Goal: Task Accomplishment & Management: Use online tool/utility

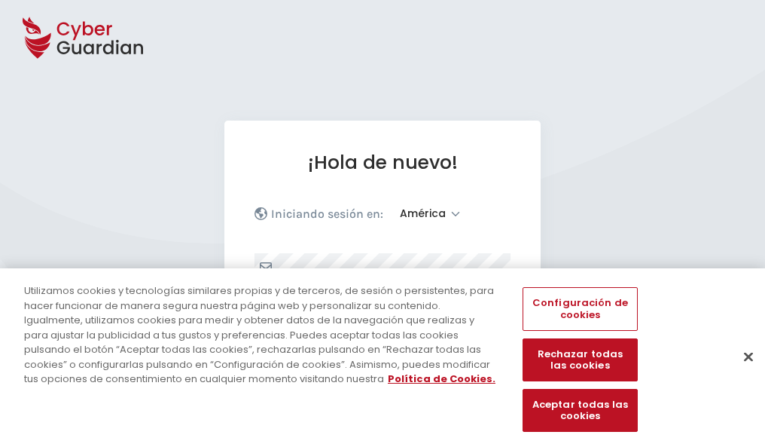
select select "América"
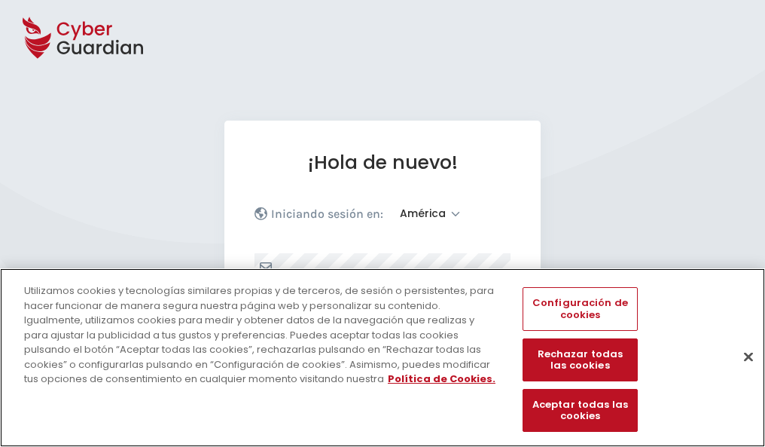
scroll to position [197, 0]
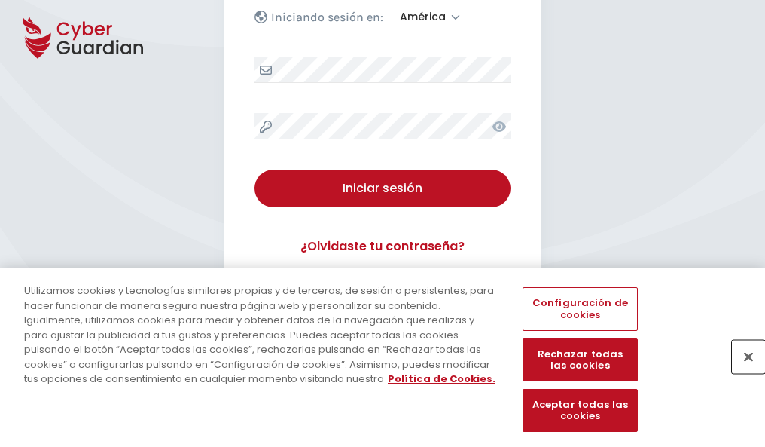
click at [741, 372] on button "Cerrar" at bounding box center [748, 356] width 33 height 33
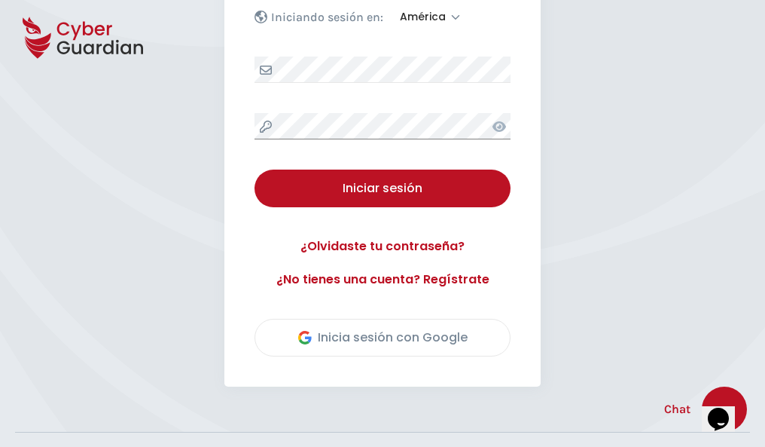
scroll to position [342, 0]
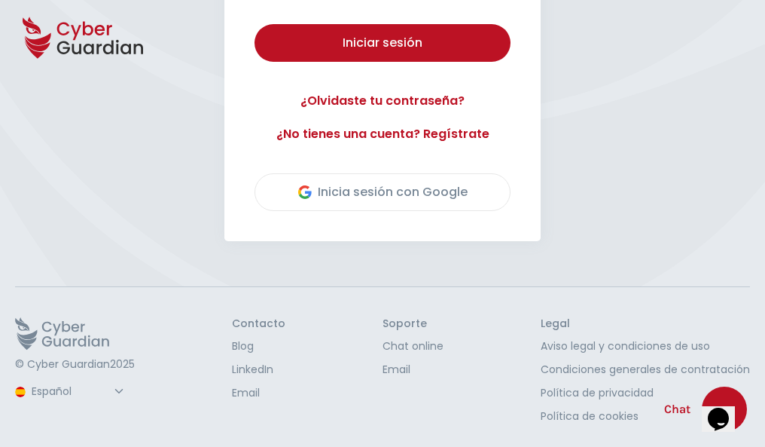
click at [255, 24] on button "Iniciar sesión" at bounding box center [383, 43] width 256 height 38
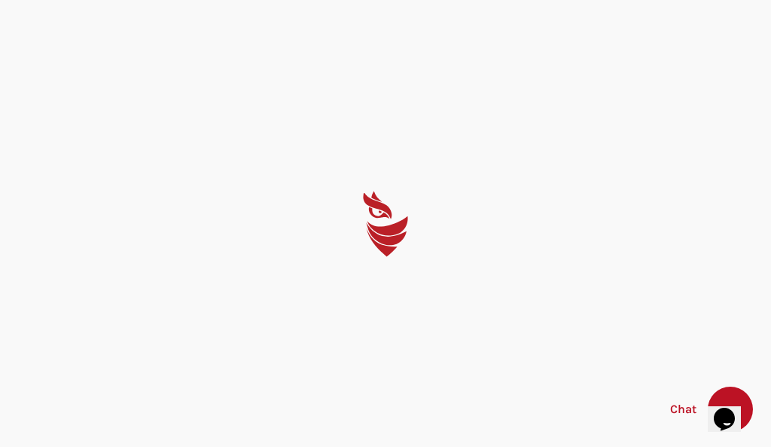
select select "English"
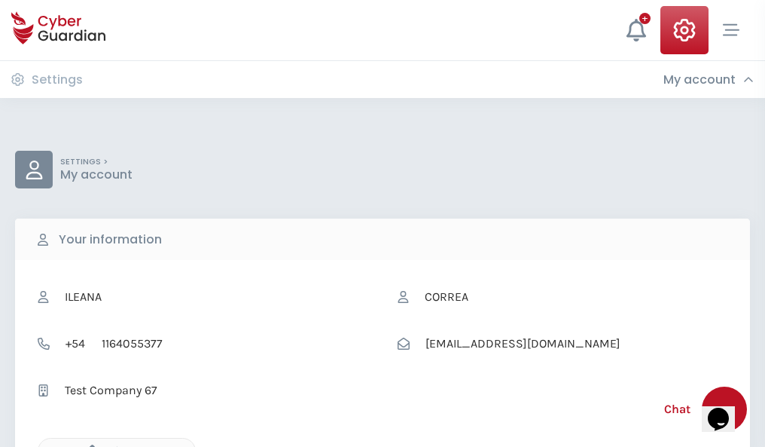
click at [88, 445] on icon "button" at bounding box center [88, 450] width 13 height 13
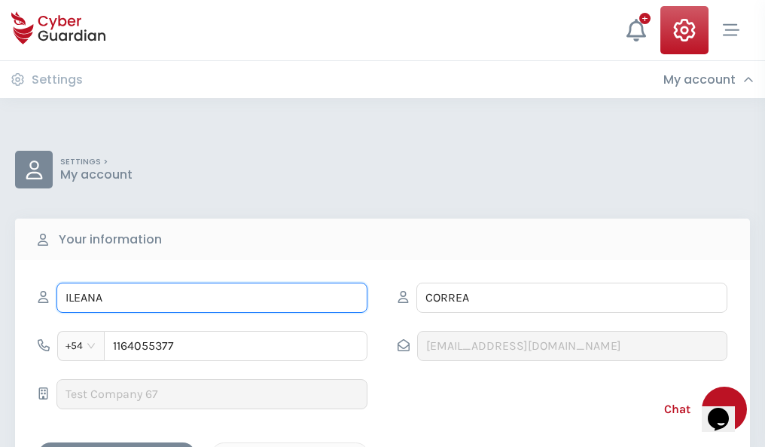
click at [212, 297] on input "ILEANA" at bounding box center [211, 297] width 311 height 30
type input "I"
type input "Ariadna"
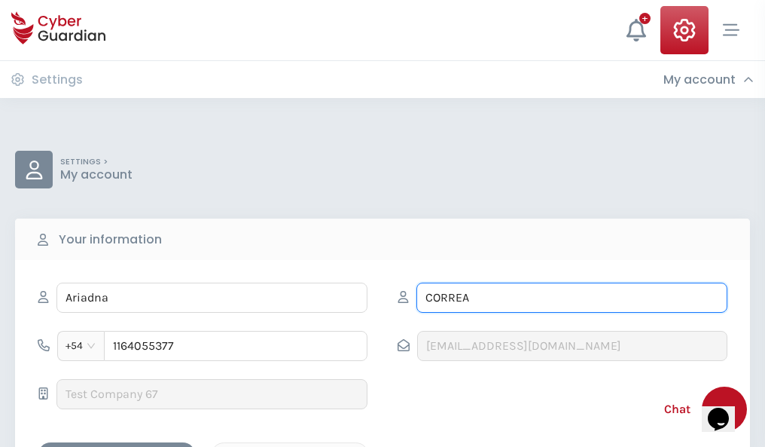
click at [572, 297] on input "CORREA" at bounding box center [571, 297] width 311 height 30
type input "C"
type input "Cuervo"
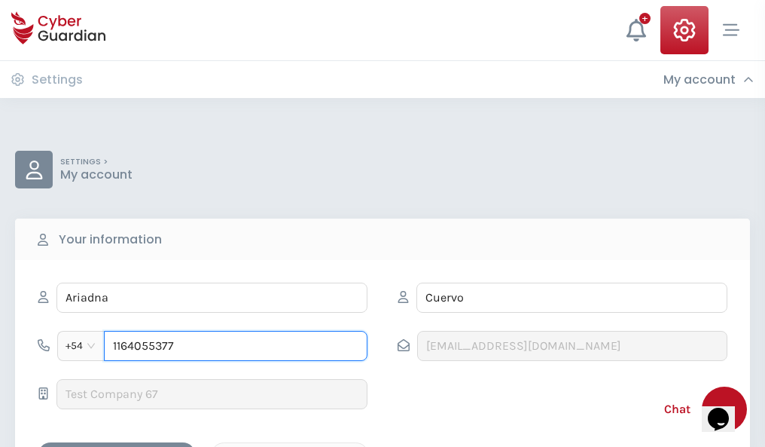
click at [236, 346] on input "1164055377" at bounding box center [236, 346] width 264 height 30
type input "1"
type input "4842197290"
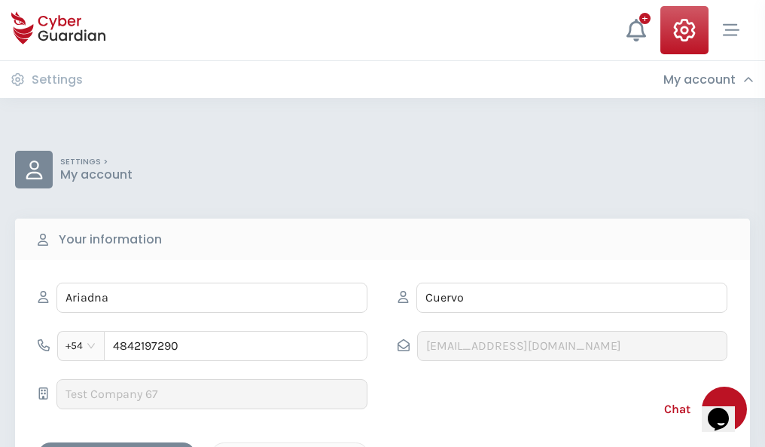
click at [290, 446] on div "Cancel" at bounding box center [290, 455] width 134 height 19
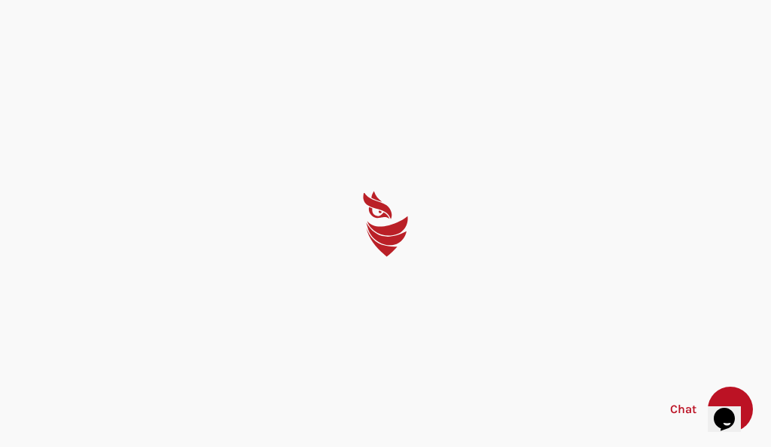
select select "English"
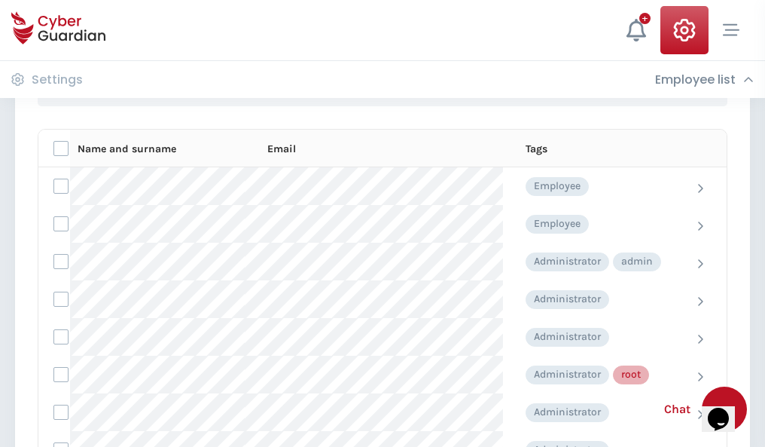
scroll to position [758, 0]
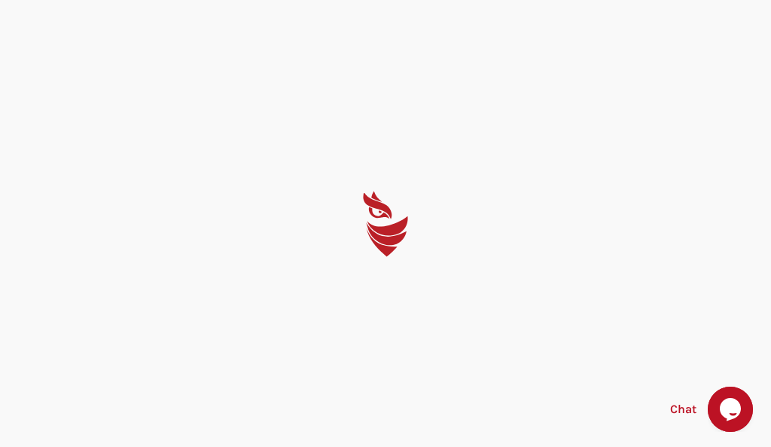
select select "English"
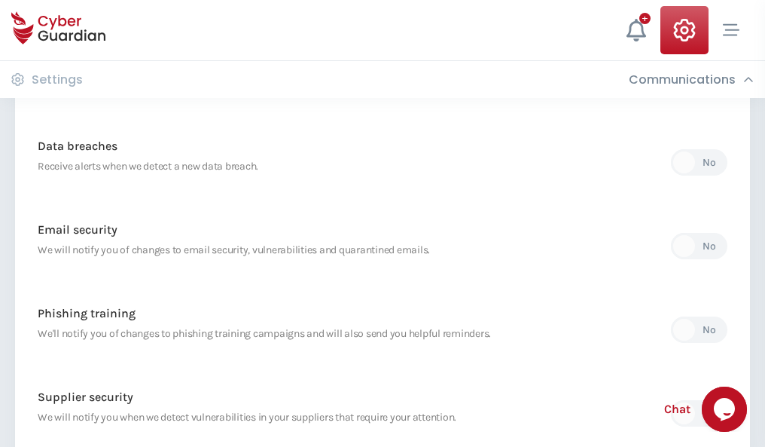
scroll to position [793, 0]
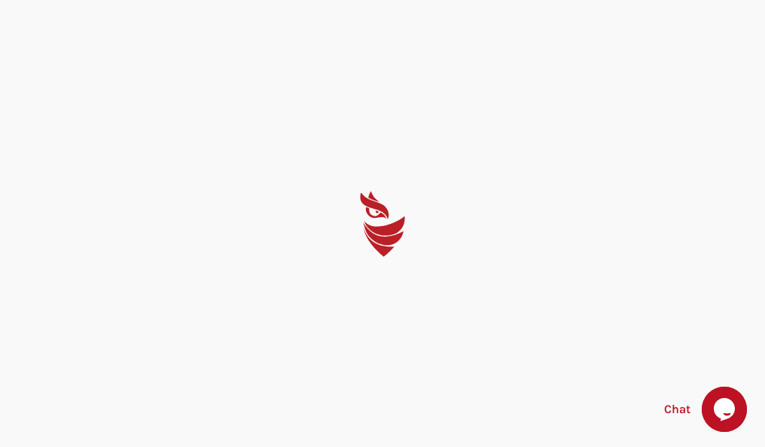
select select "English"
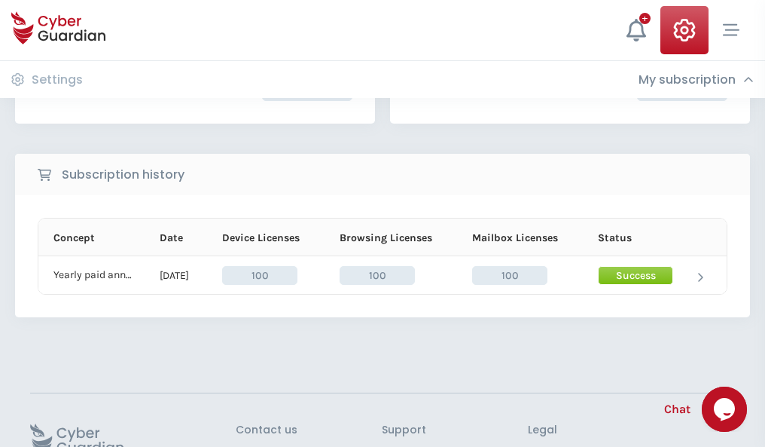
scroll to position [382, 0]
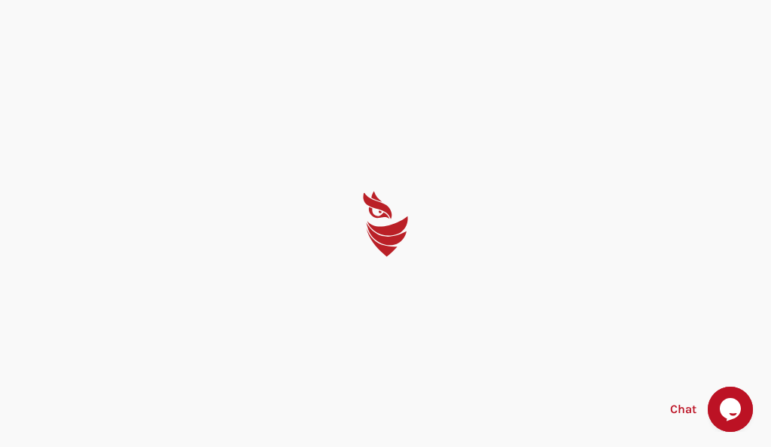
select select "English"
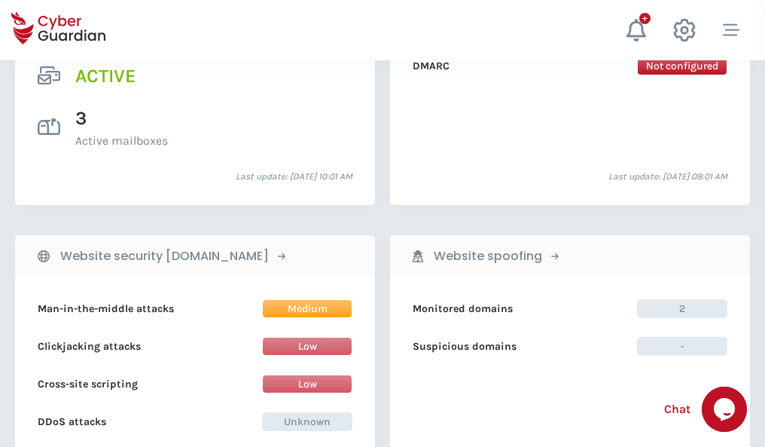
scroll to position [1530, 0]
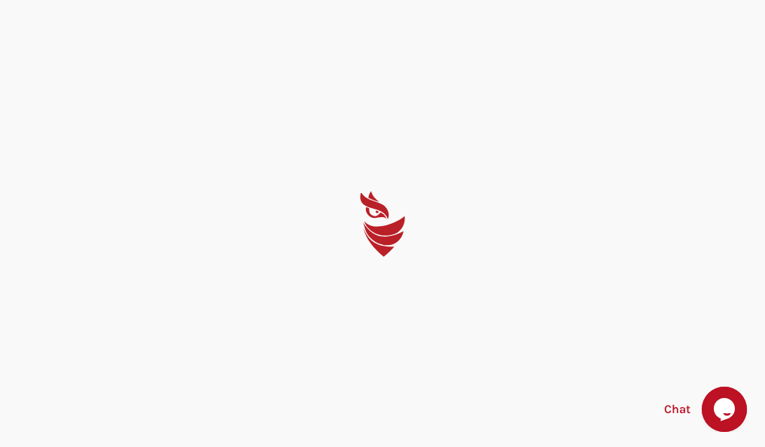
select select "English"
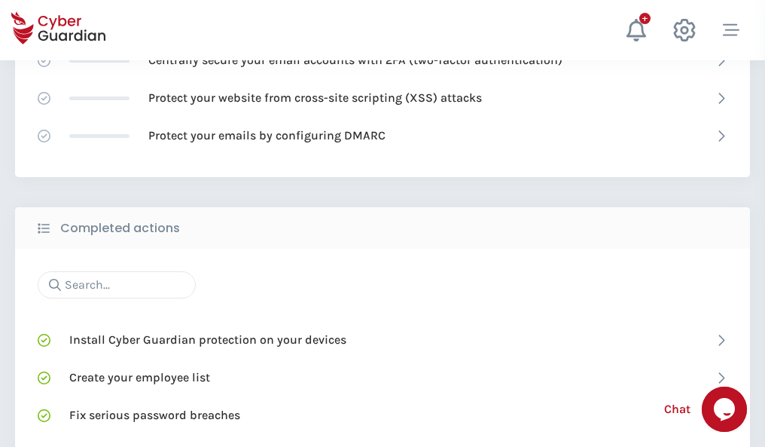
scroll to position [1003, 0]
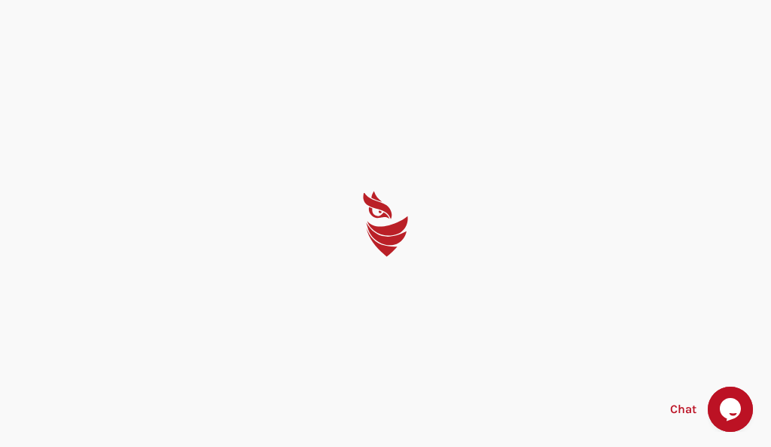
select select "English"
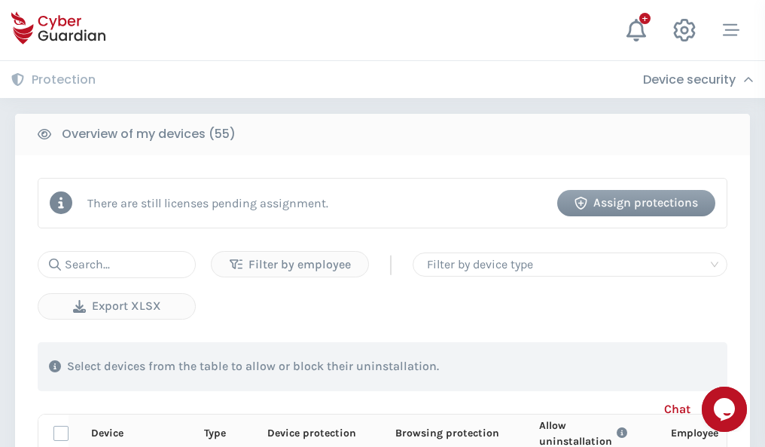
scroll to position [1313, 0]
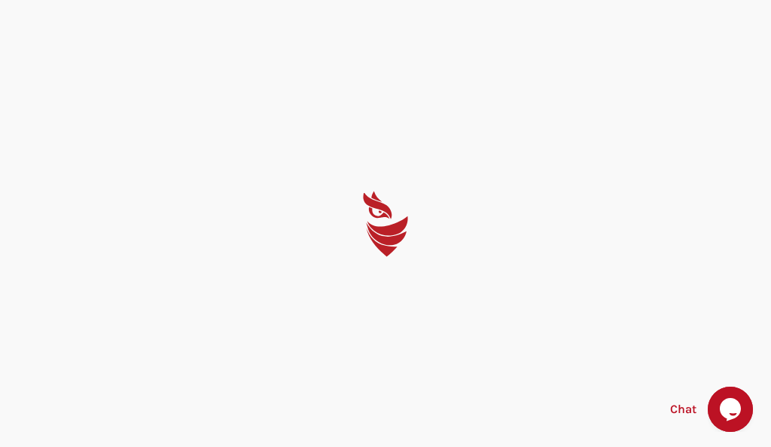
select select "English"
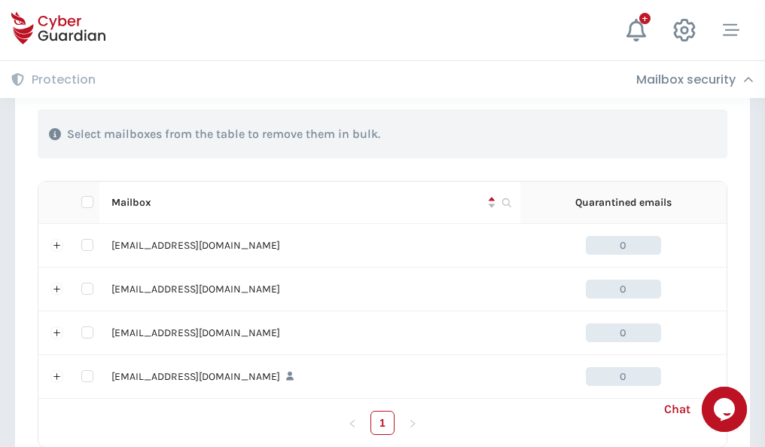
scroll to position [742, 0]
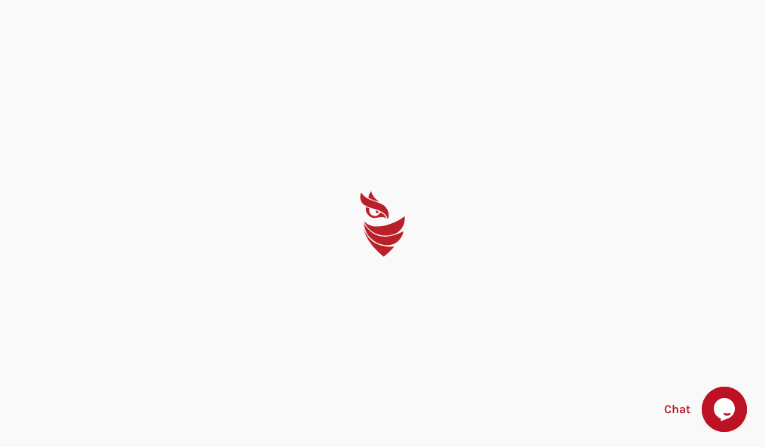
select select "English"
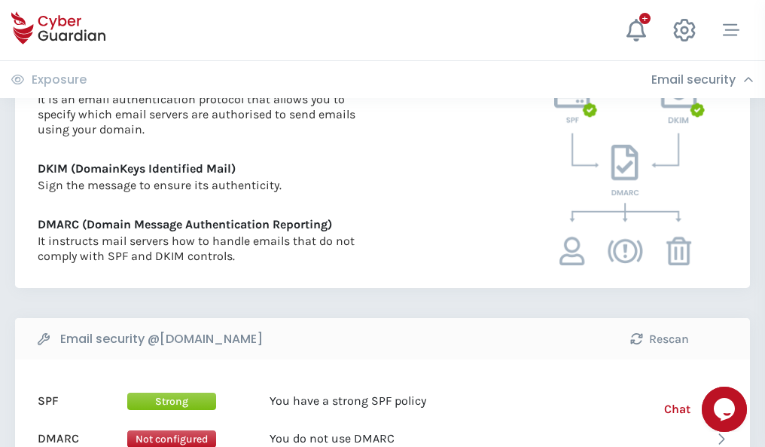
scroll to position [813, 0]
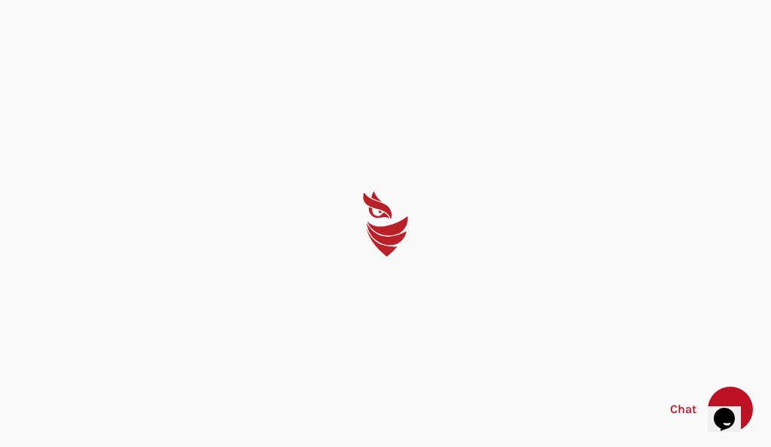
select select "English"
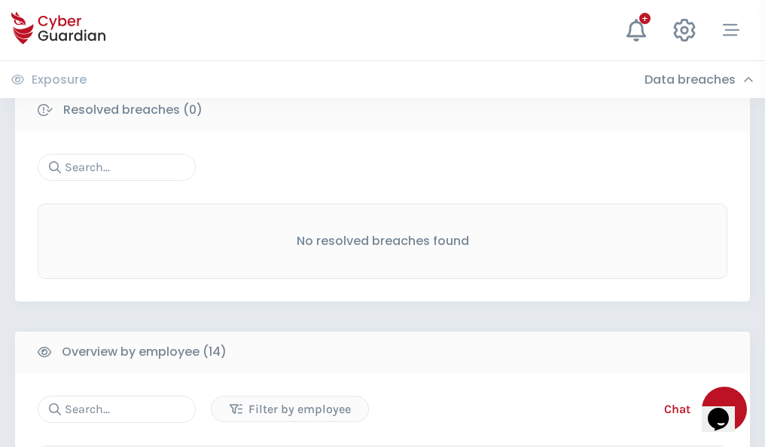
scroll to position [1360, 0]
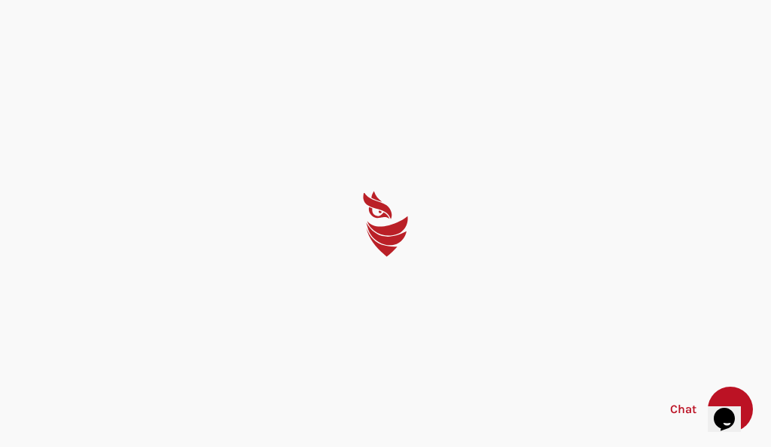
select select "English"
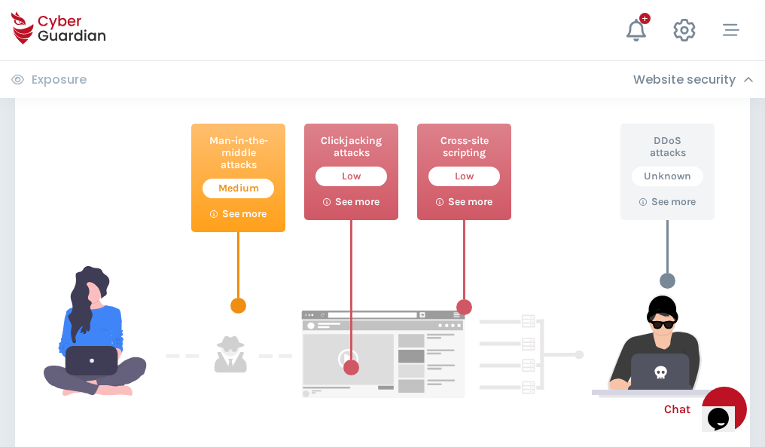
scroll to position [820, 0]
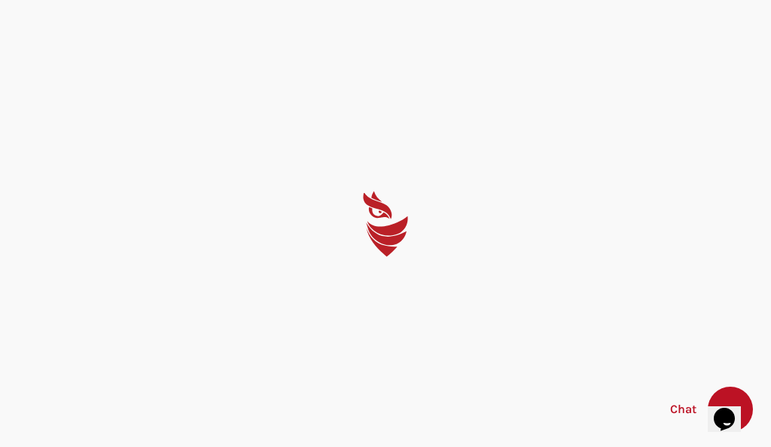
select select "English"
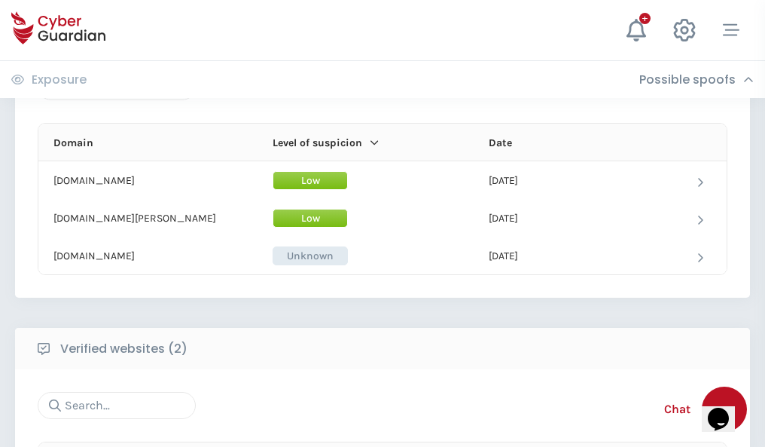
scroll to position [904, 0]
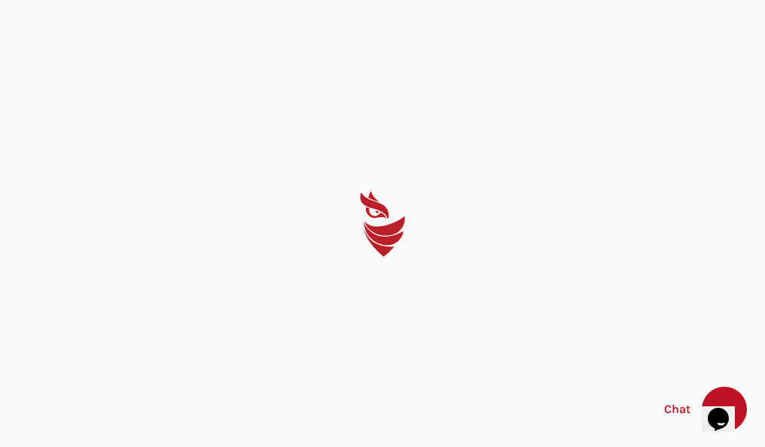
select select "English"
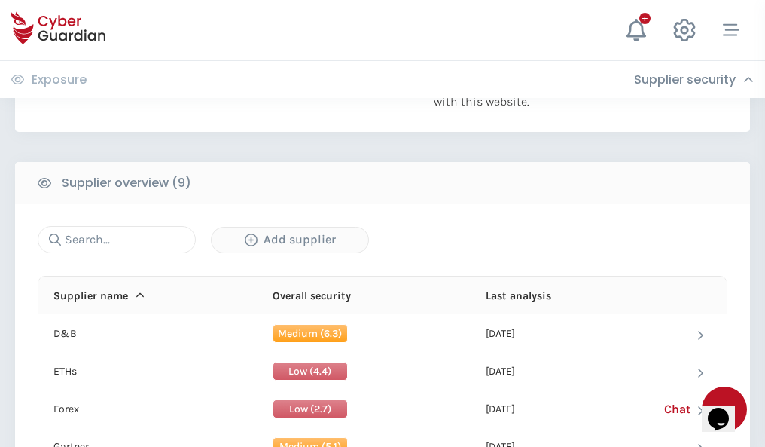
scroll to position [1051, 0]
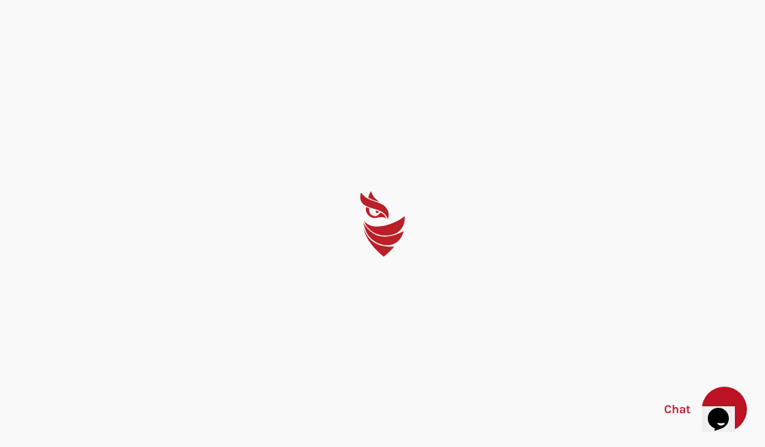
select select "English"
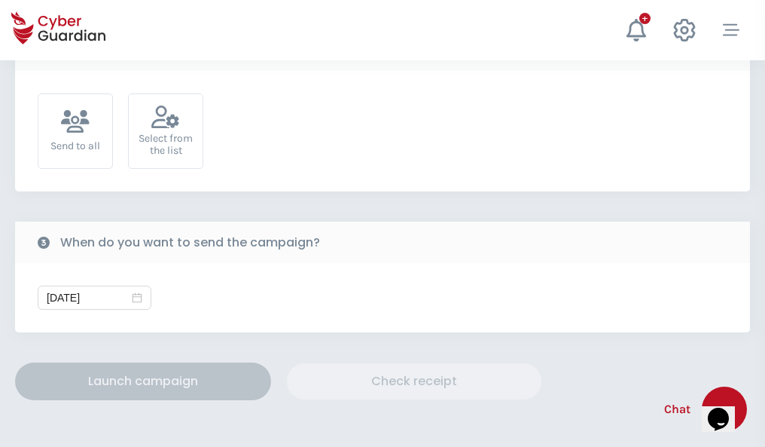
scroll to position [551, 0]
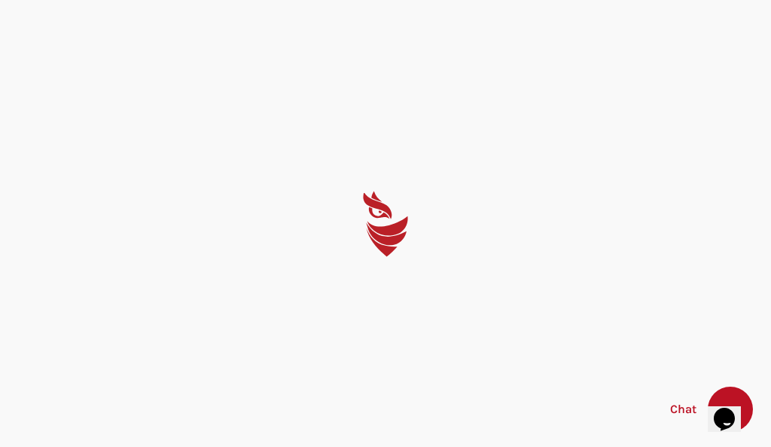
select select "English"
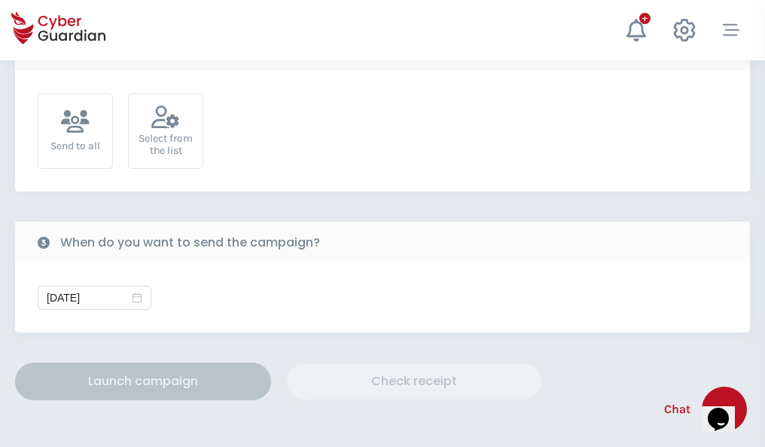
scroll to position [551, 0]
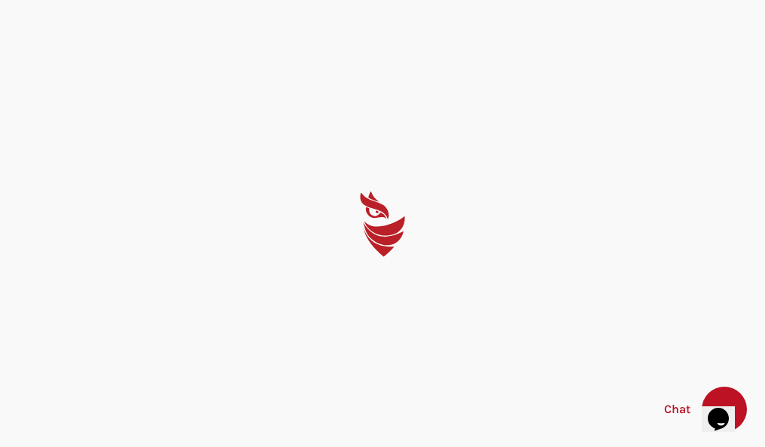
select select "English"
